Goal: Task Accomplishment & Management: Use online tool/utility

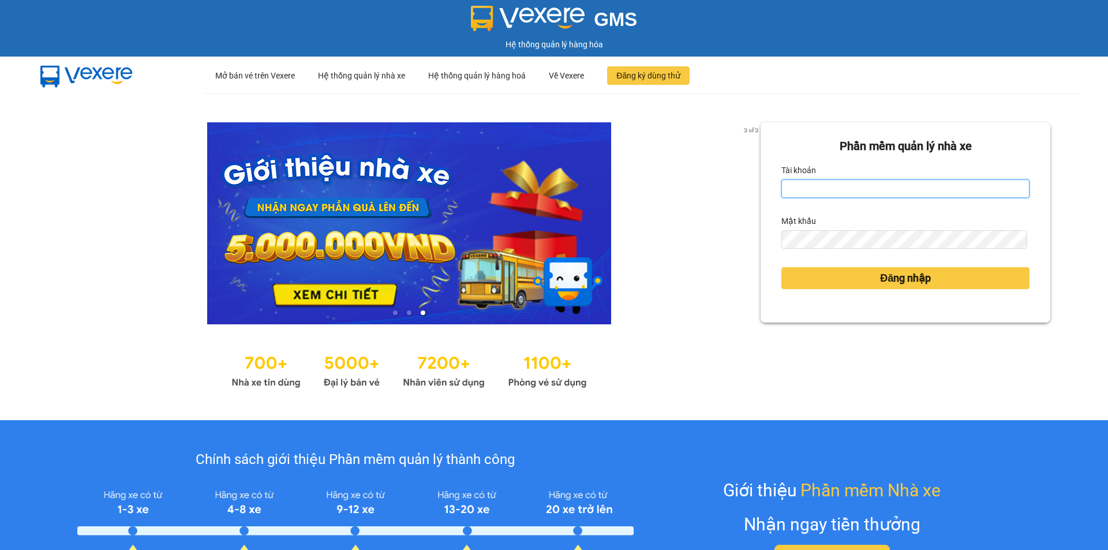
click at [884, 191] on input "Tài khoản" at bounding box center [905, 189] width 248 height 18
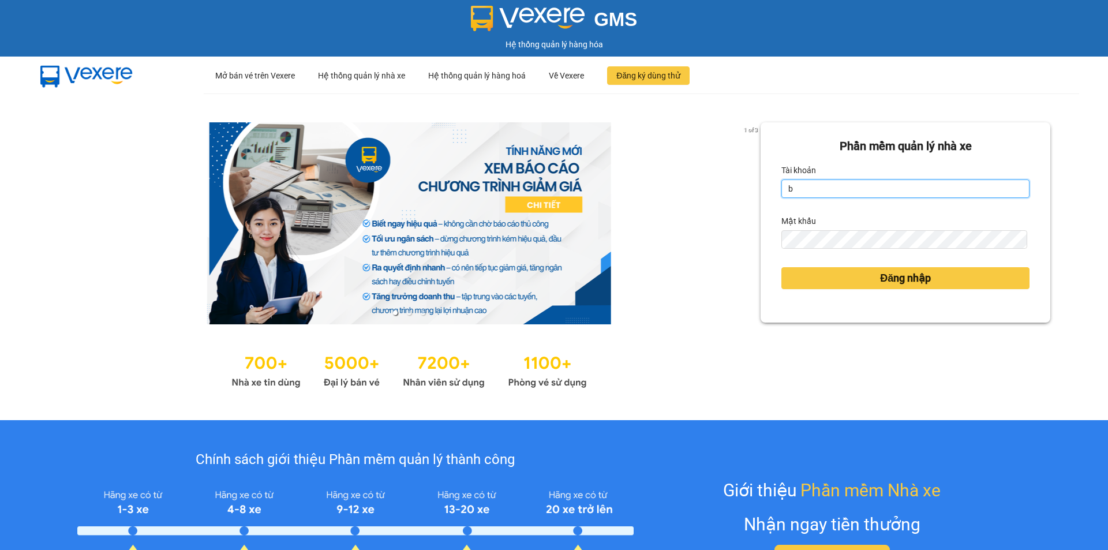
type input "baotran.namhailimo"
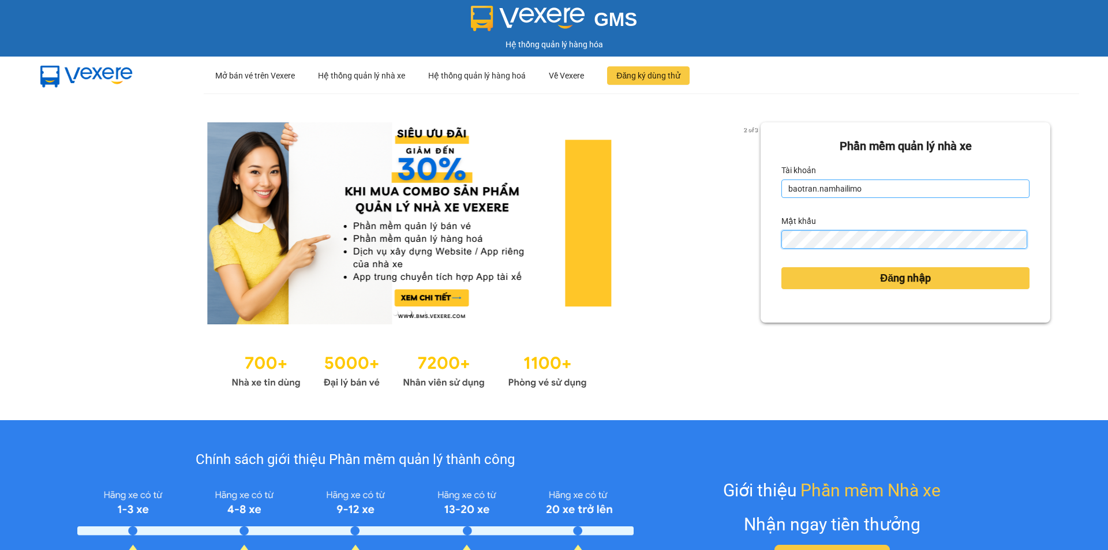
click at [781, 267] on button "Đăng nhập" at bounding box center [905, 278] width 248 height 22
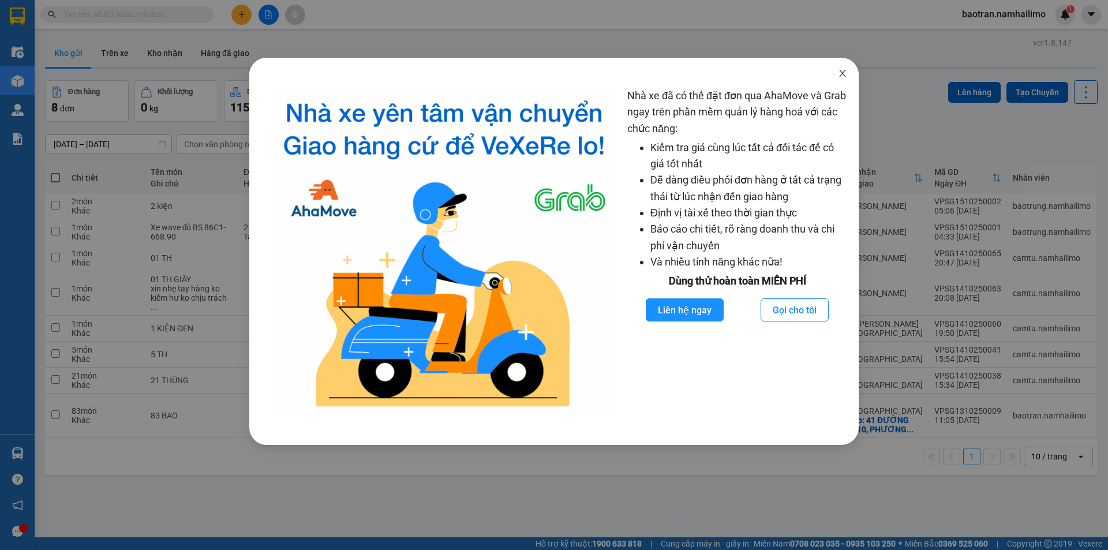
click at [846, 77] on icon "close" at bounding box center [842, 73] width 6 height 7
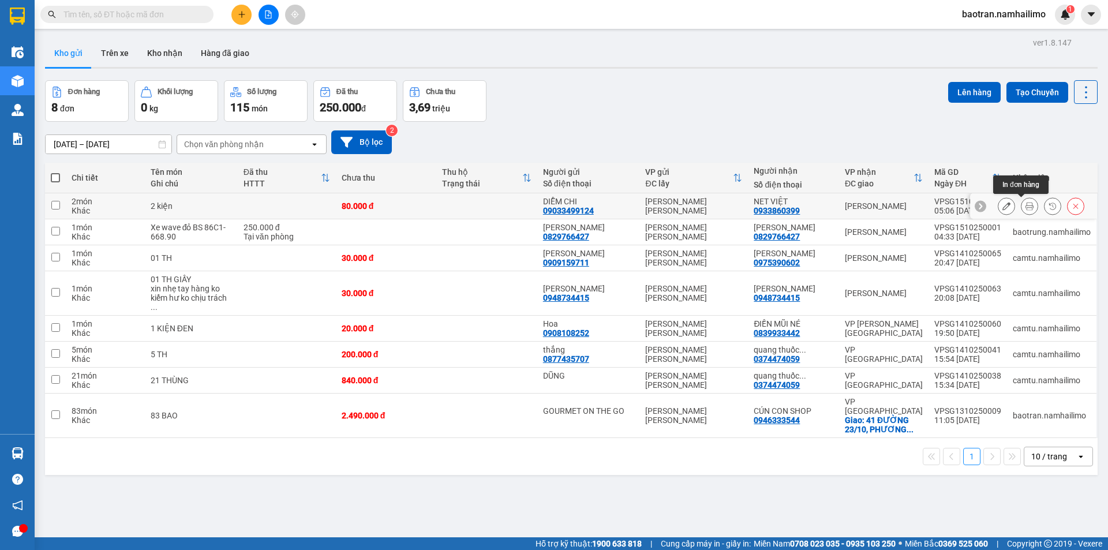
click at [1021, 210] on div at bounding box center [1029, 205] width 17 height 17
click at [1022, 211] on button at bounding box center [1030, 206] width 16 height 20
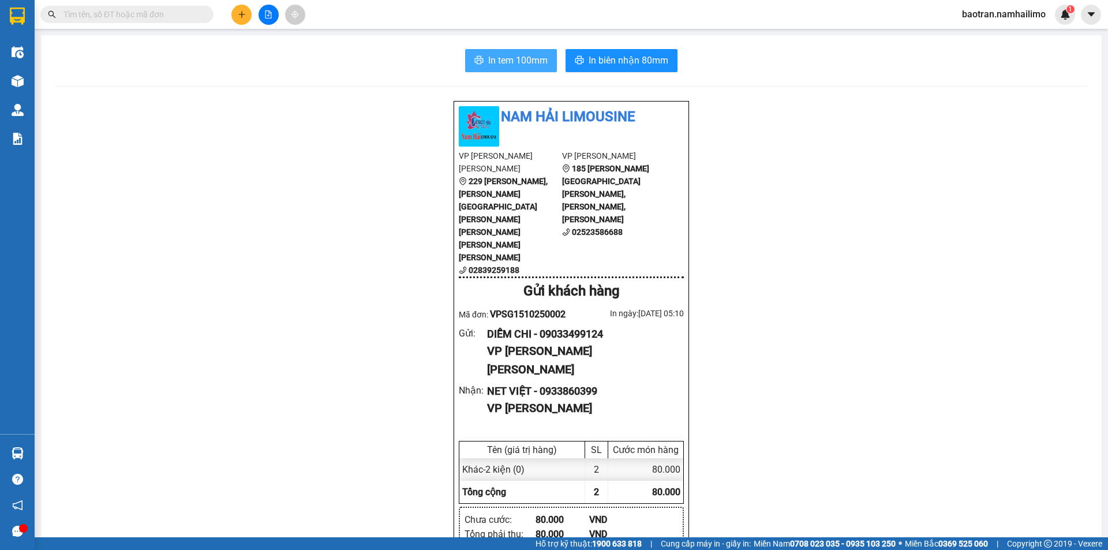
click at [534, 58] on span "In tem 100mm" at bounding box center [517, 60] width 59 height 14
